Goal: Information Seeking & Learning: Learn about a topic

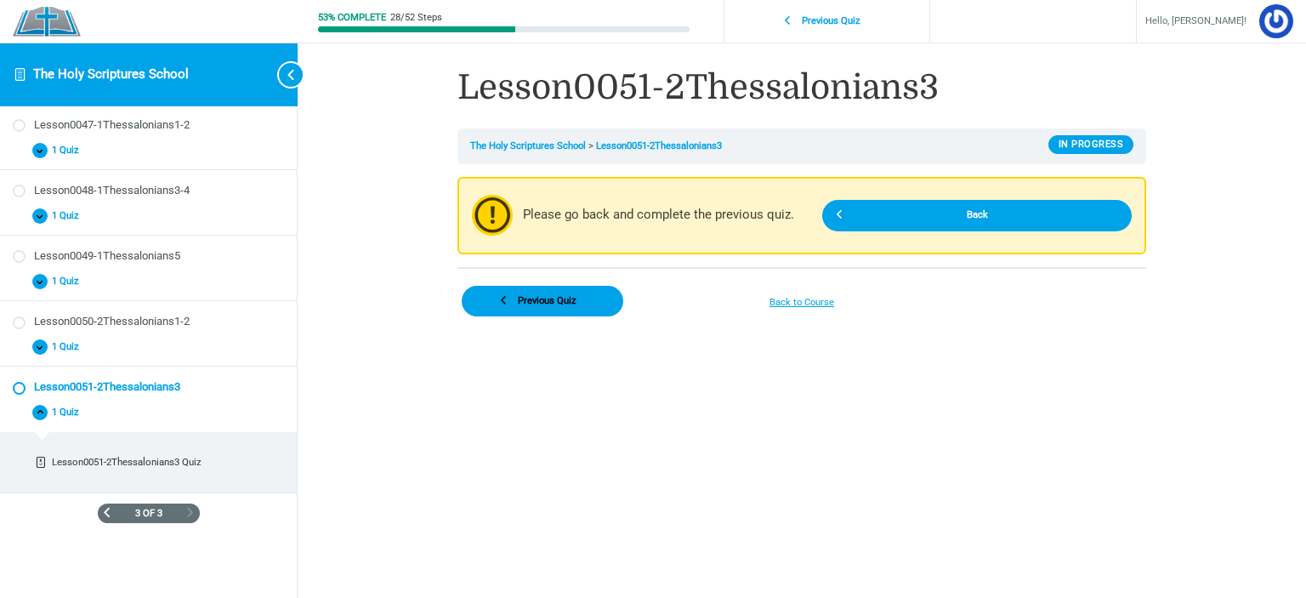
scroll to position [462, 0]
drag, startPoint x: 667, startPoint y: 457, endPoint x: 485, endPoint y: 400, distance: 191.2
click at [667, 410] on html "Skip to content The Holy Scriptures School Lesson0040-Ephesians-4 Expand Lesson…" at bounding box center [653, 205] width 1306 height 410
click at [106, 509] on div "3 of 3" at bounding box center [149, 513] width 102 height 20
click at [102, 509] on span "Previous Page" at bounding box center [106, 511] width 9 height 9
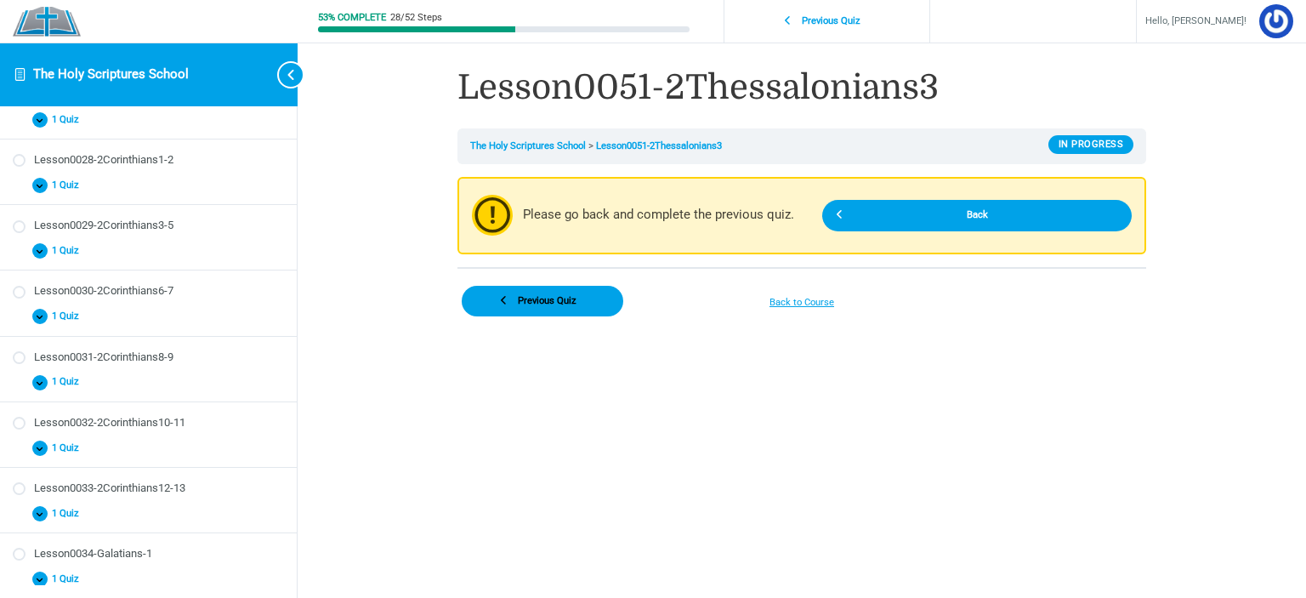
click at [616, 410] on html "Skip to content The Holy Scriptures School Lesson0021-1Corinthians5 Expand Less…" at bounding box center [653, 205] width 1306 height 410
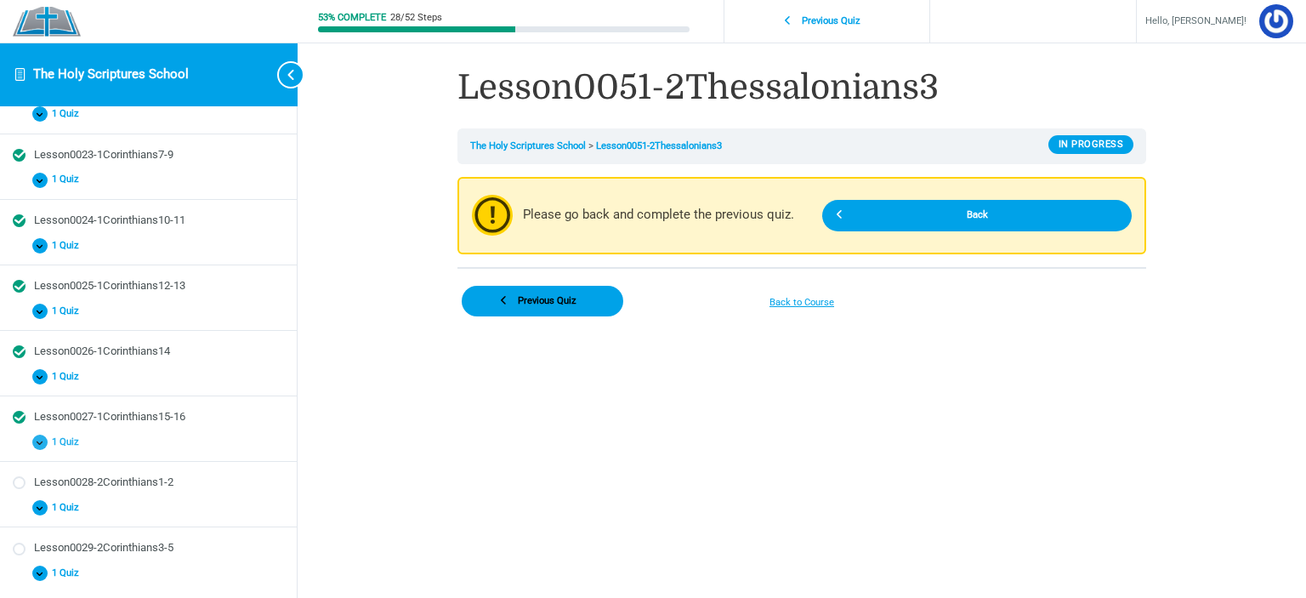
scroll to position [170, 0]
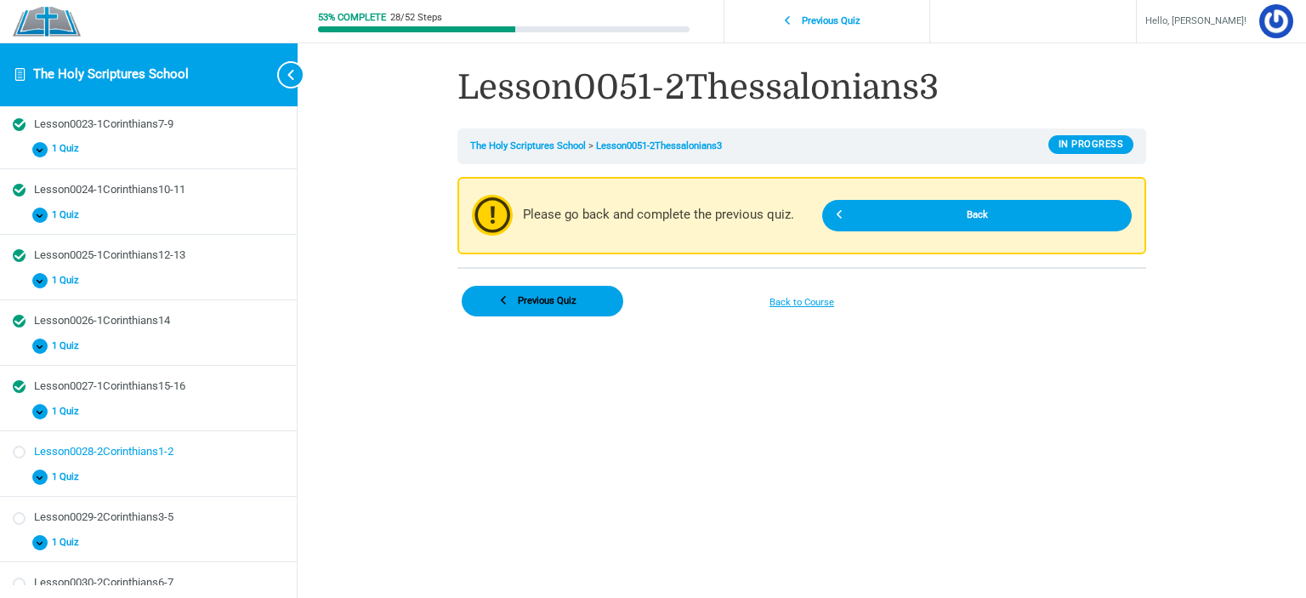
click at [105, 456] on div "Lesson0028-2Corinthians1-2" at bounding box center [159, 452] width 250 height 16
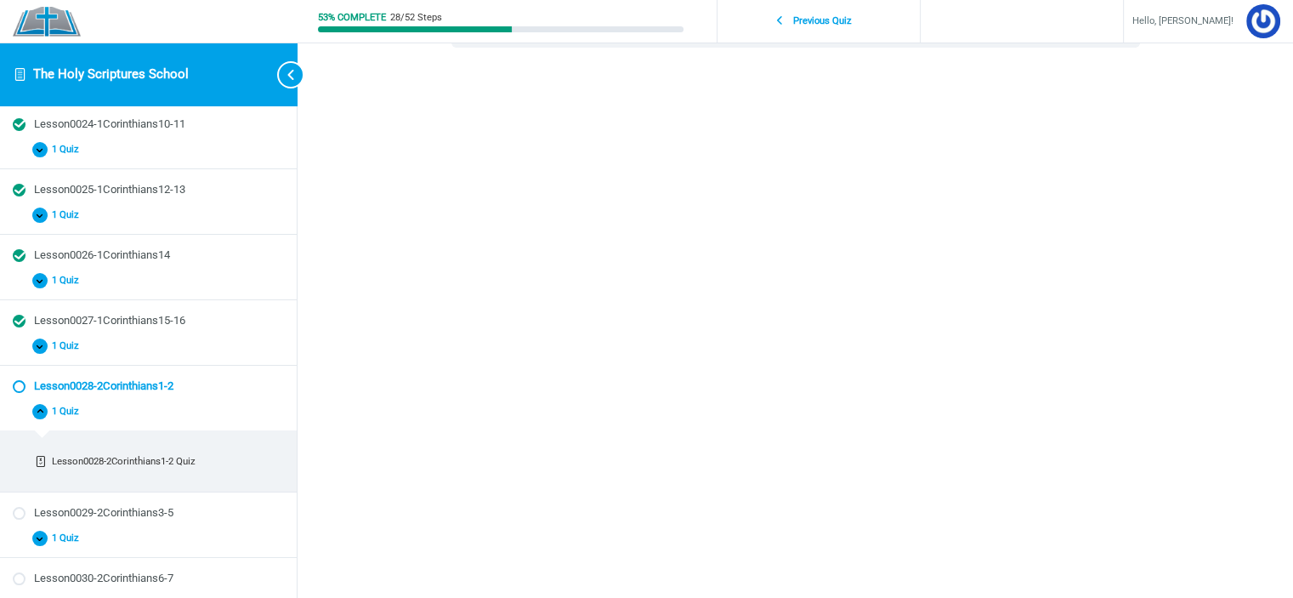
scroll to position [255, 0]
